Goal: Task Accomplishment & Management: Manage account settings

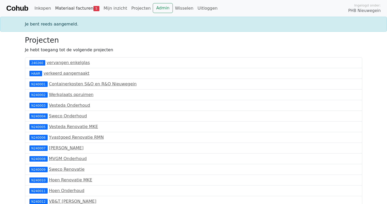
click at [79, 6] on link "Materiaal facturen 5" at bounding box center [77, 8] width 48 height 10
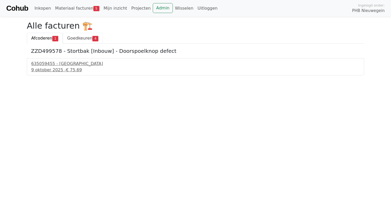
click at [74, 37] on span "Goedkeuren" at bounding box center [79, 38] width 25 height 5
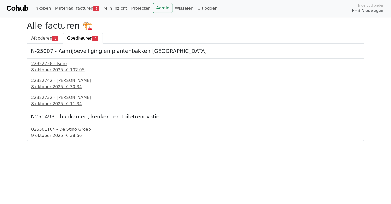
click at [41, 130] on div "025501164 - De Stiho Groep" at bounding box center [195, 129] width 329 height 6
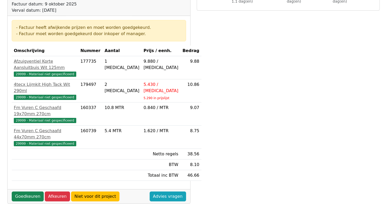
scroll to position [78, 0]
